Goal: Task Accomplishment & Management: Manage account settings

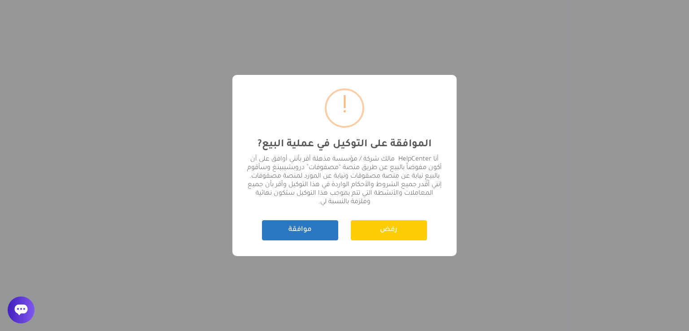
click at [314, 235] on button "موافقة" at bounding box center [300, 230] width 76 height 20
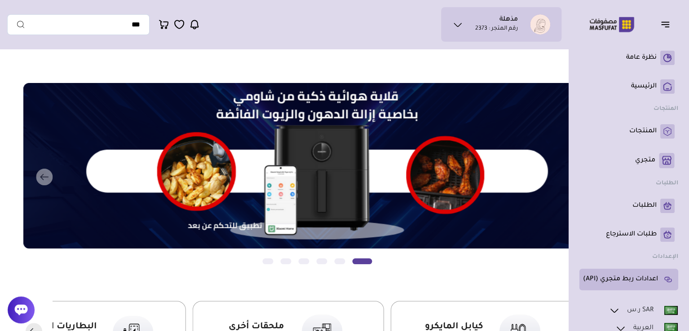
click at [612, 275] on p "اعدادات ربط متجري (API)" at bounding box center [620, 279] width 75 height 9
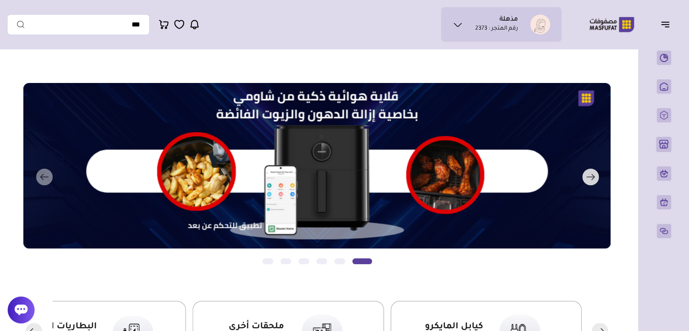
scroll to position [127, 0]
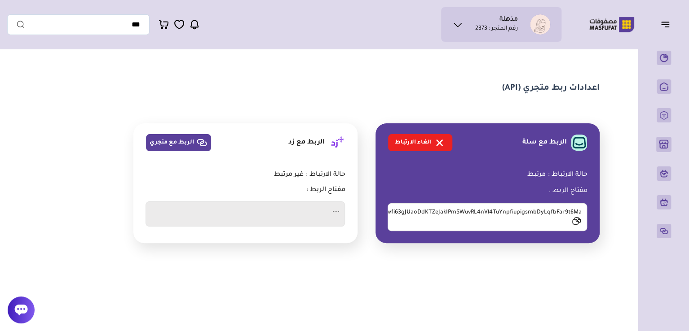
click at [574, 225] on icon at bounding box center [575, 221] width 9 height 9
